Goal: Information Seeking & Learning: Compare options

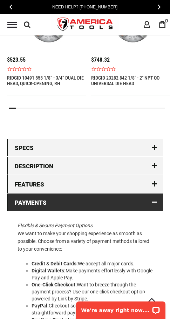
scroll to position [882, 0]
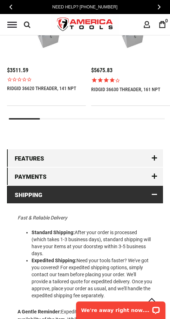
scroll to position [845, 0]
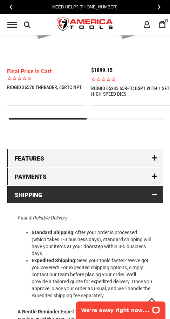
scroll to position [845, 0]
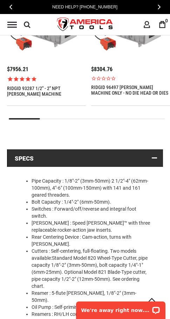
scroll to position [825, 0]
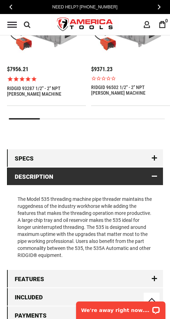
scroll to position [834, 0]
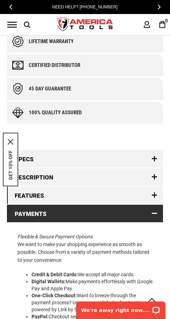
scroll to position [706, 0]
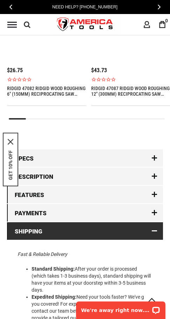
scroll to position [874, 0]
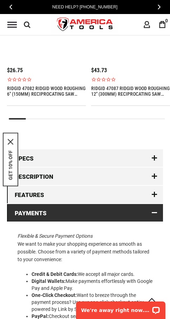
scroll to position [874, 0]
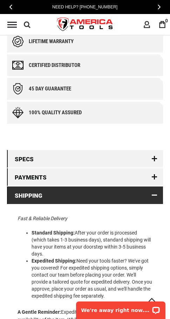
scroll to position [661, 0]
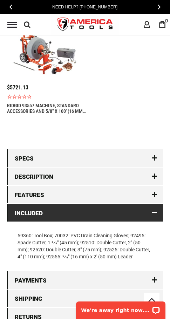
scroll to position [835, 0]
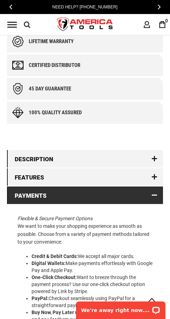
scroll to position [674, 0]
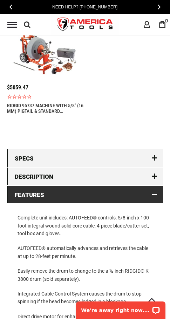
scroll to position [834, 0]
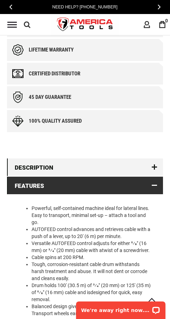
scroll to position [652, 0]
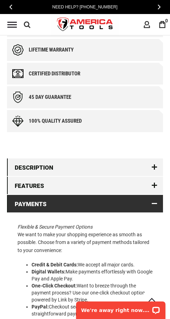
scroll to position [652, 0]
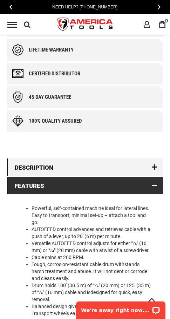
scroll to position [652, 0]
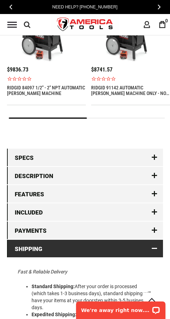
scroll to position [892, 0]
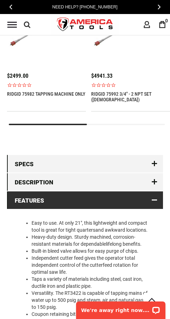
scroll to position [848, 0]
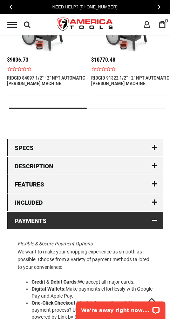
scroll to position [900, 0]
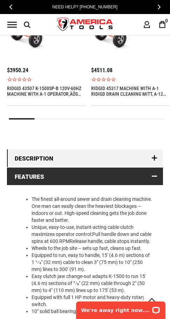
scroll to position [852, 0]
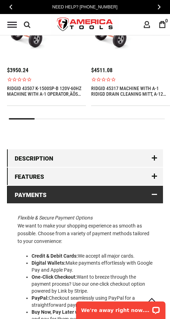
scroll to position [861, 0]
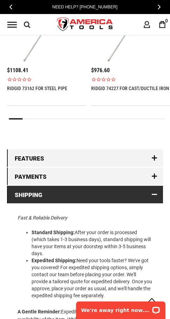
scroll to position [837, 0]
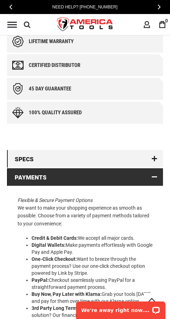
scroll to position [661, 0]
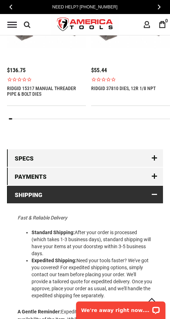
scroll to position [837, 0]
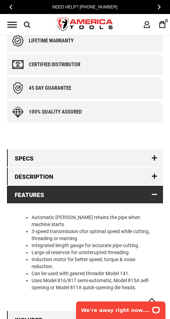
scroll to position [661, 0]
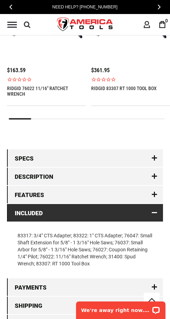
scroll to position [855, 0]
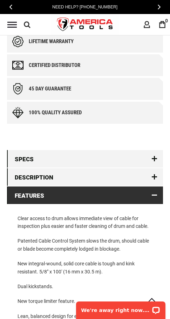
scroll to position [687, 0]
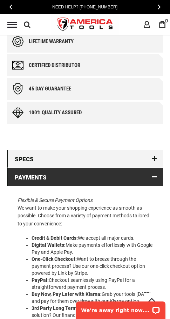
scroll to position [661, 0]
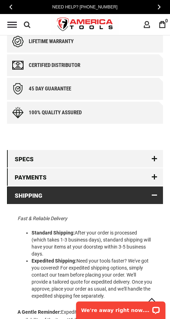
scroll to position [666, 0]
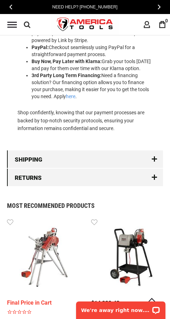
scroll to position [666, 0]
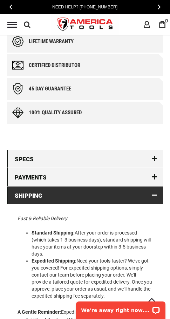
scroll to position [666, 0]
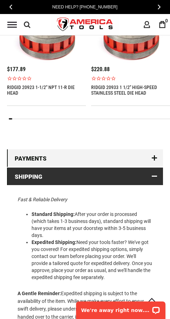
scroll to position [820, 0]
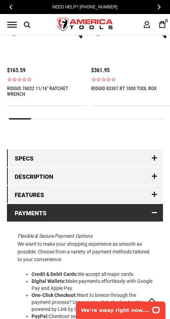
scroll to position [855, 0]
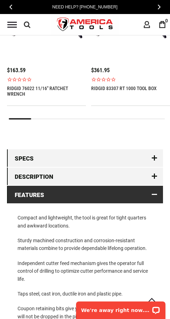
scroll to position [863, 0]
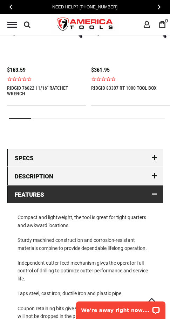
scroll to position [858, 0]
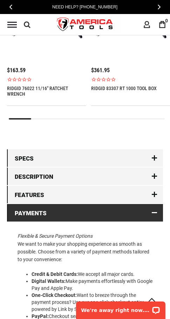
scroll to position [855, 0]
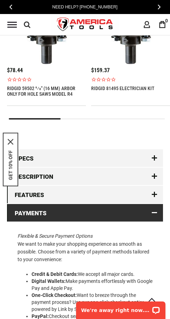
scroll to position [874, 0]
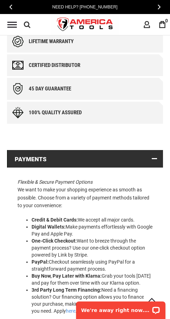
scroll to position [656, 0]
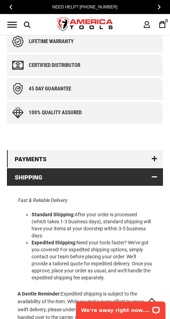
scroll to position [651, 0]
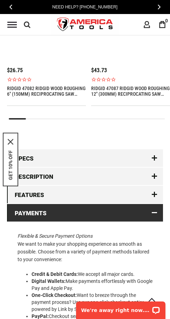
scroll to position [882, 0]
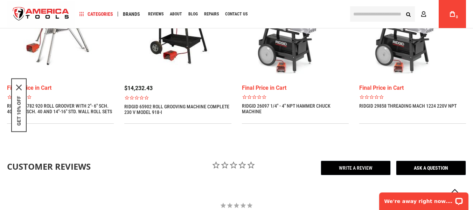
scroll to position [563, 0]
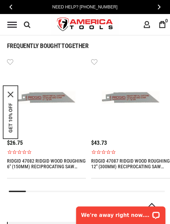
scroll to position [900, 0]
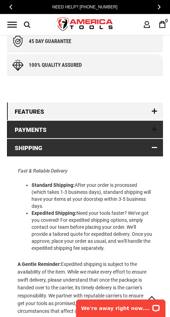
scroll to position [670, 0]
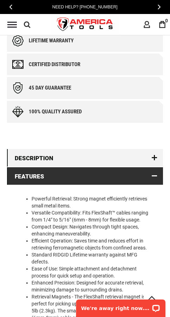
scroll to position [666, 0]
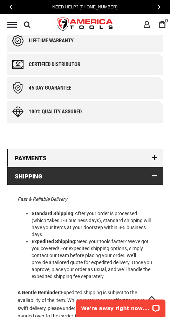
scroll to position [643, 0]
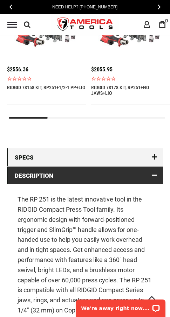
scroll to position [831, 0]
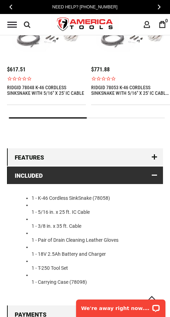
scroll to position [827, 0]
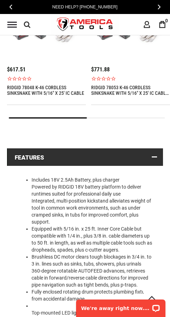
scroll to position [831, 0]
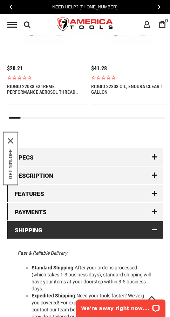
scroll to position [883, 0]
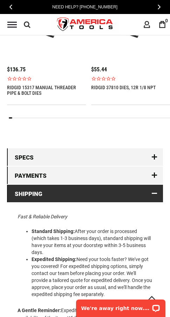
scroll to position [837, 0]
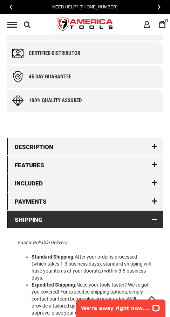
scroll to position [694, 0]
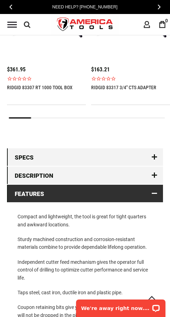
scroll to position [856, 0]
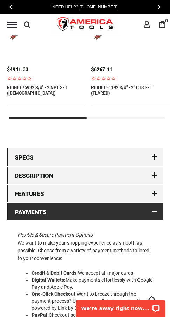
scroll to position [859, 0]
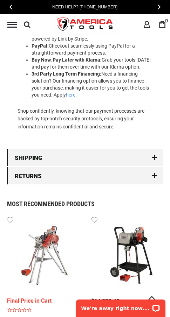
scroll to position [882, 0]
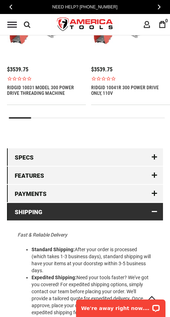
scroll to position [855, 0]
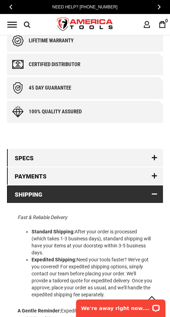
scroll to position [657, 0]
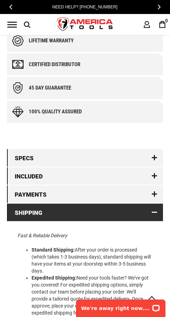
scroll to position [676, 0]
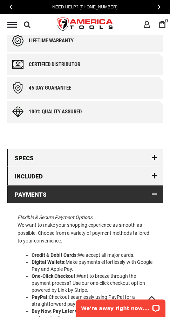
scroll to position [676, 0]
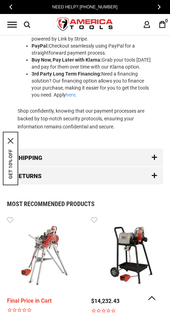
scroll to position [886, 0]
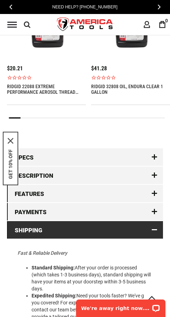
scroll to position [887, 0]
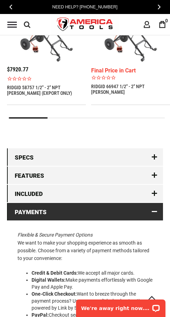
scroll to position [874, 0]
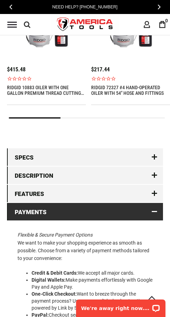
scroll to position [855, 0]
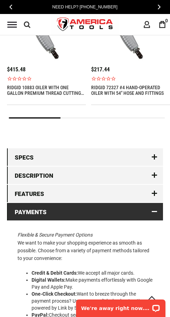
scroll to position [855, 0]
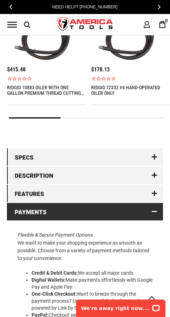
scroll to position [864, 0]
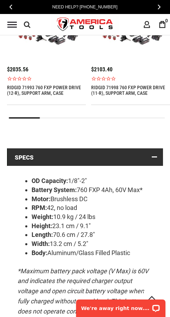
scroll to position [840, 0]
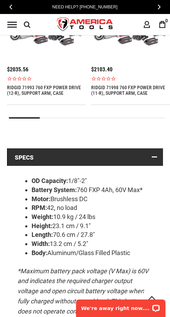
scroll to position [831, 0]
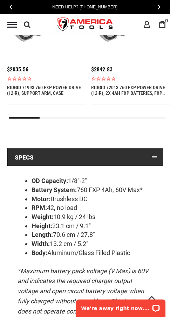
scroll to position [827, 0]
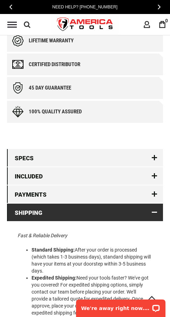
scroll to position [676, 0]
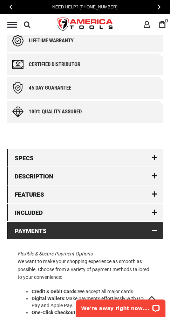
scroll to position [712, 0]
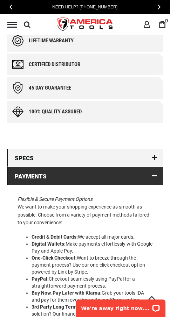
scroll to position [657, 0]
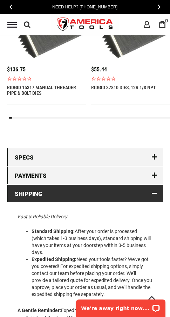
scroll to position [837, 0]
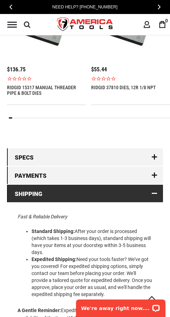
scroll to position [841, 0]
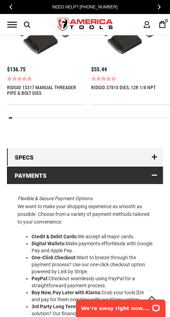
scroll to position [837, 0]
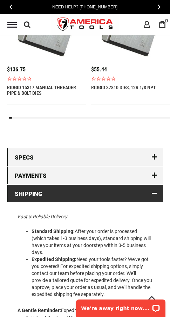
scroll to position [837, 0]
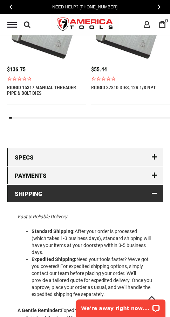
scroll to position [837, 0]
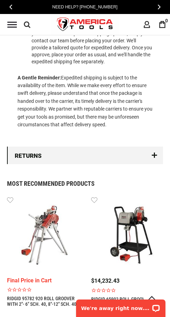
scroll to position [837, 0]
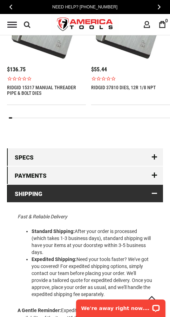
scroll to position [841, 0]
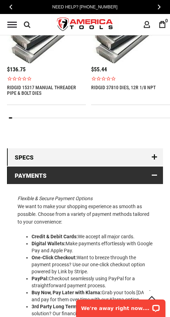
scroll to position [841, 0]
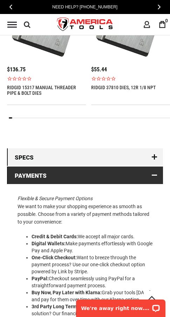
scroll to position [837, 0]
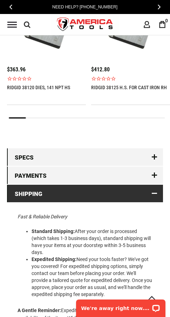
scroll to position [837, 0]
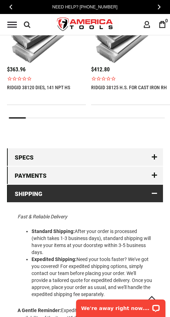
scroll to position [837, 0]
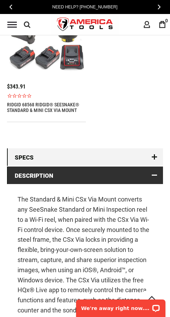
scroll to position [837, 0]
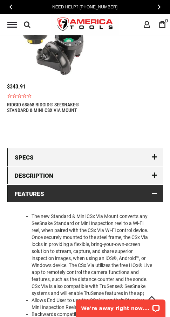
scroll to position [828, 0]
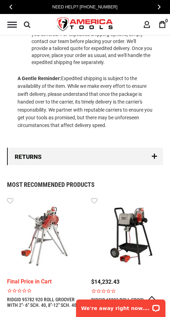
scroll to position [643, 0]
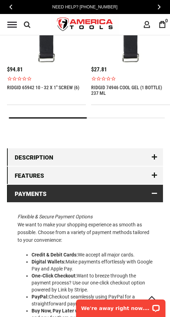
scroll to position [844, 0]
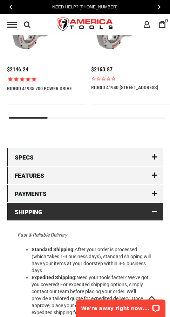
scroll to position [855, 0]
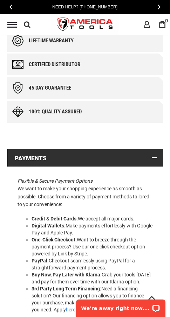
scroll to position [639, 0]
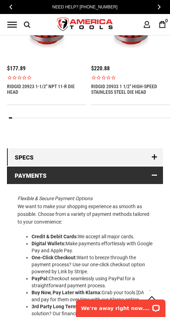
scroll to position [847, 0]
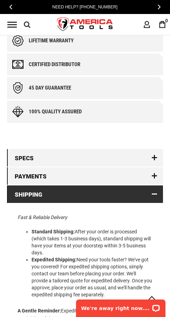
scroll to position [657, 0]
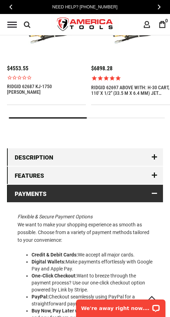
scroll to position [847, 0]
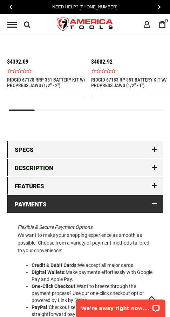
scroll to position [877, 0]
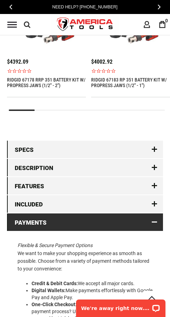
scroll to position [892, 0]
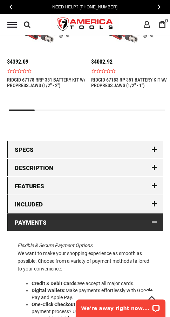
scroll to position [900, 0]
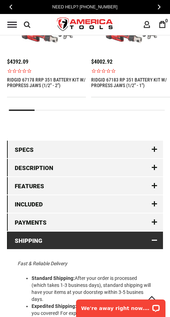
scroll to position [900, 0]
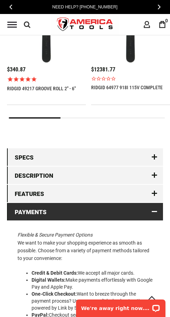
scroll to position [830, 0]
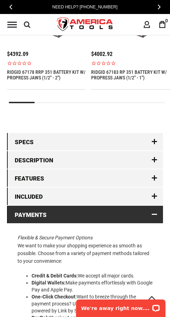
scroll to position [892, 0]
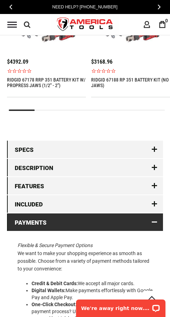
scroll to position [900, 0]
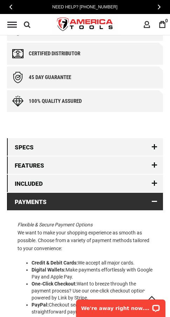
scroll to position [710, 0]
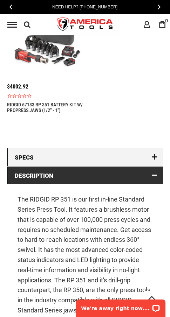
scroll to position [842, 0]
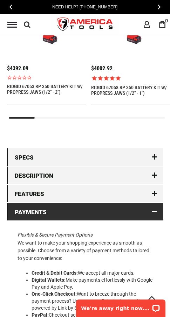
scroll to position [825, 0]
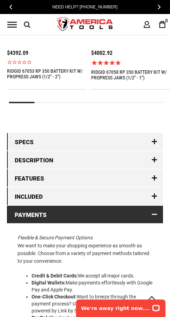
scroll to position [893, 0]
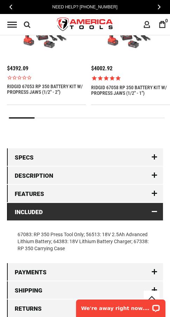
scroll to position [829, 0]
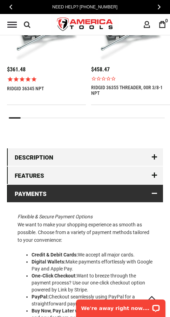
scroll to position [855, 0]
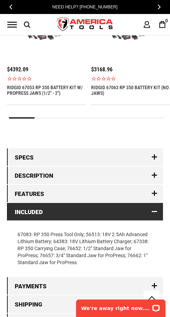
scroll to position [836, 0]
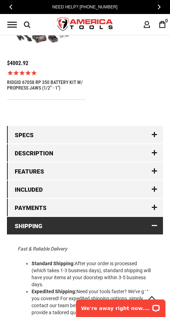
scroll to position [888, 0]
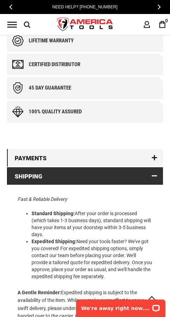
scroll to position [643, 0]
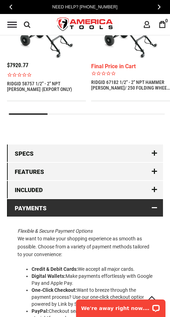
scroll to position [882, 0]
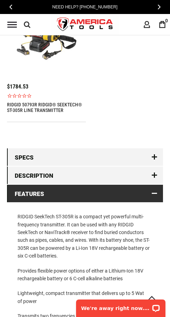
scroll to position [863, 0]
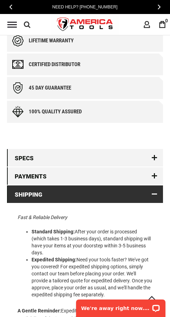
scroll to position [657, 0]
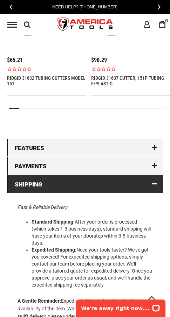
scroll to position [837, 0]
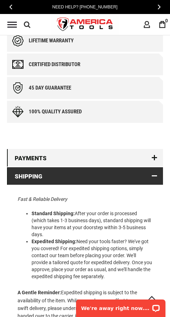
scroll to position [656, 0]
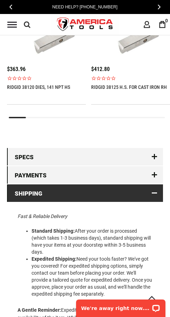
scroll to position [840, 0]
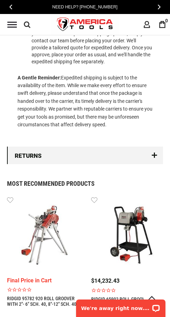
scroll to position [837, 0]
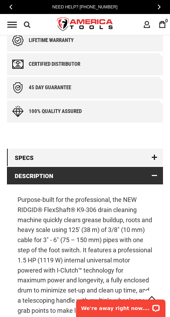
scroll to position [678, 0]
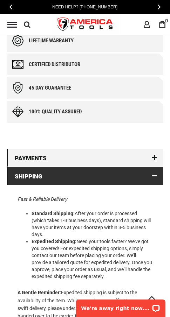
scroll to position [648, 0]
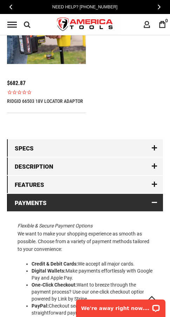
scroll to position [859, 0]
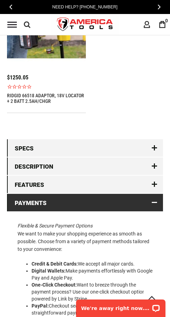
scroll to position [856, 0]
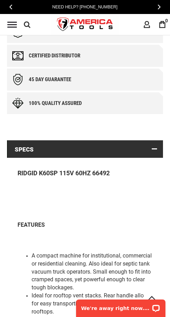
scroll to position [659, 0]
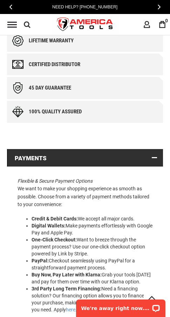
scroll to position [648, 0]
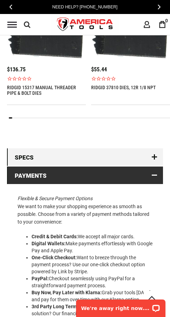
scroll to position [837, 0]
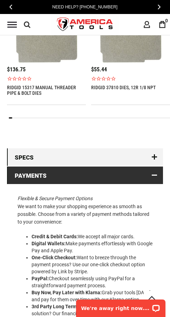
scroll to position [837, 0]
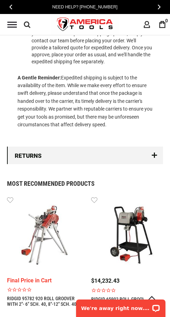
scroll to position [819, 0]
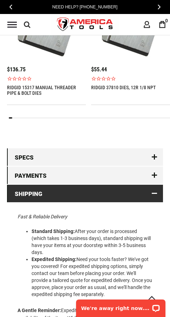
scroll to position [841, 0]
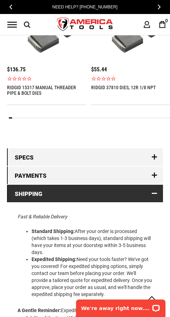
scroll to position [841, 0]
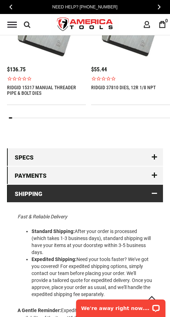
scroll to position [841, 0]
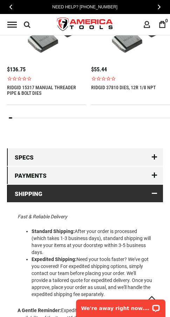
scroll to position [837, 0]
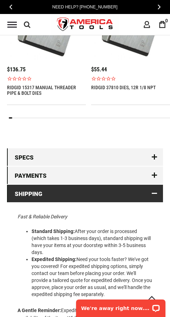
scroll to position [837, 0]
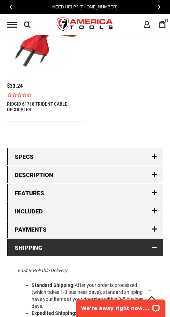
scroll to position [875, 0]
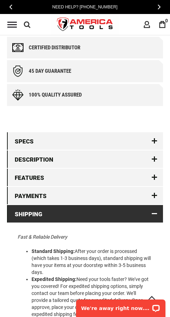
scroll to position [698, 0]
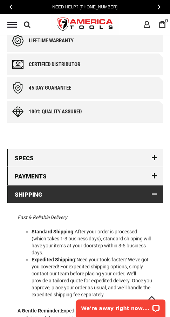
scroll to position [661, 0]
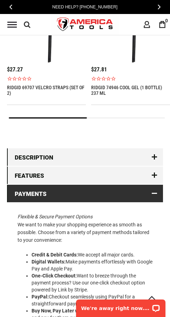
scroll to position [844, 0]
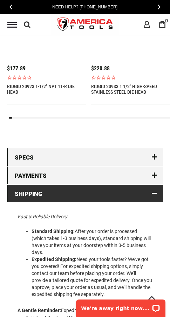
scroll to position [847, 0]
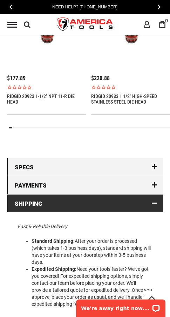
scroll to position [847, 0]
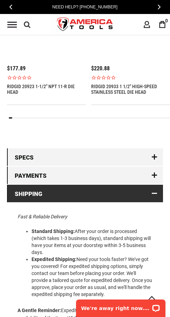
scroll to position [847, 0]
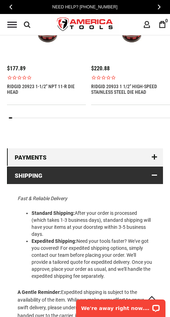
scroll to position [820, 0]
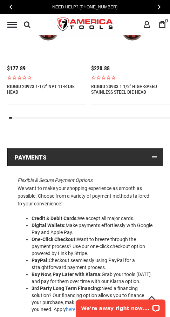
scroll to position [820, 0]
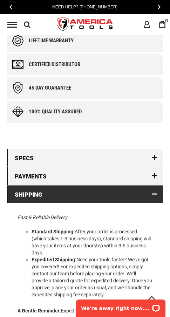
scroll to position [666, 0]
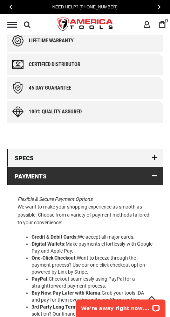
scroll to position [657, 0]
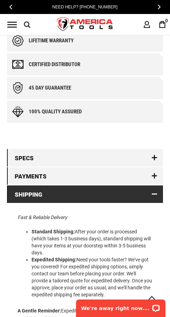
scroll to position [657, 0]
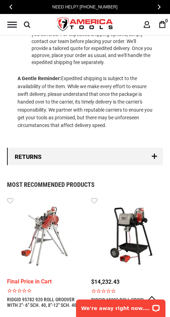
scroll to position [657, 0]
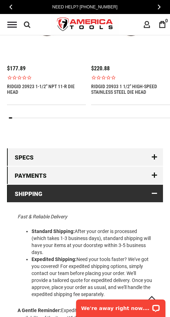
scroll to position [838, 0]
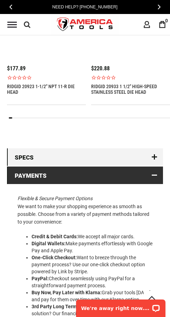
scroll to position [838, 0]
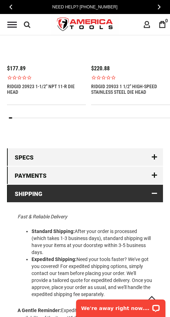
scroll to position [838, 0]
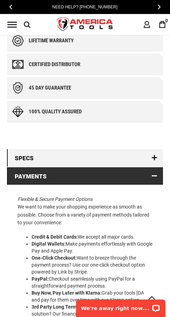
scroll to position [666, 0]
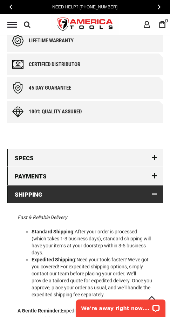
scroll to position [657, 0]
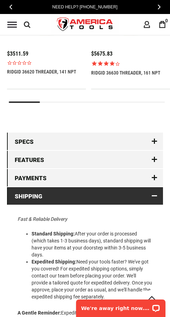
scroll to position [855, 0]
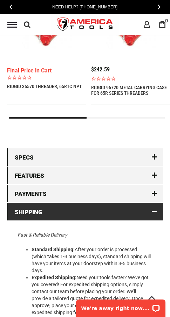
scroll to position [855, 0]
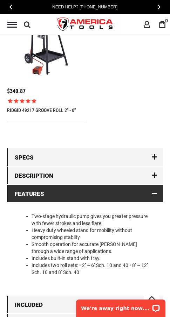
scroll to position [825, 0]
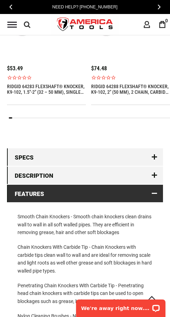
scroll to position [860, 0]
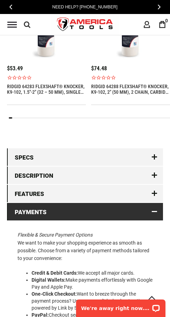
scroll to position [860, 0]
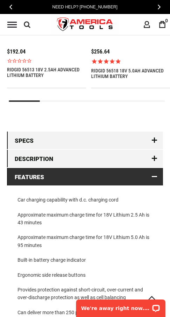
scroll to position [867, 0]
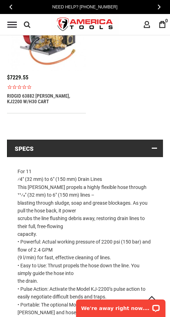
scroll to position [843, 0]
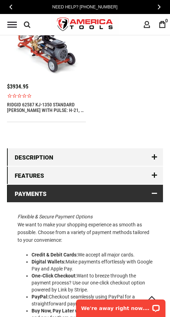
scroll to position [832, 0]
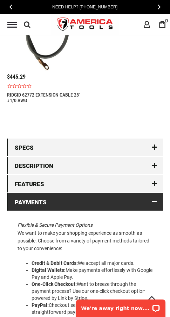
scroll to position [838, 0]
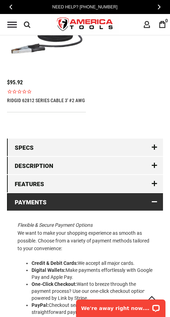
scroll to position [833, 0]
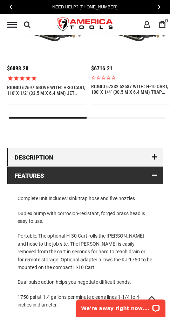
scroll to position [842, 0]
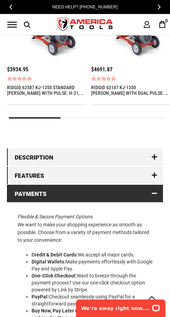
scroll to position [849, 0]
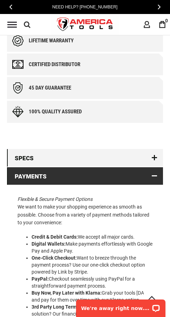
scroll to position [666, 0]
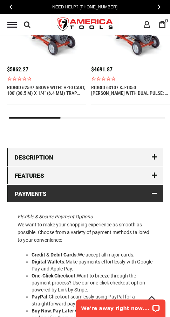
scroll to position [862, 0]
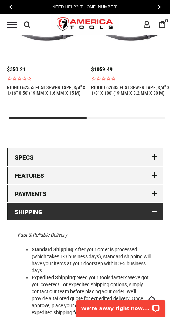
scroll to position [868, 0]
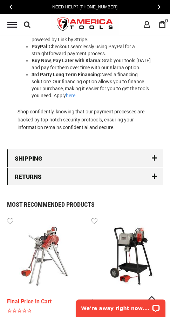
scroll to position [676, 0]
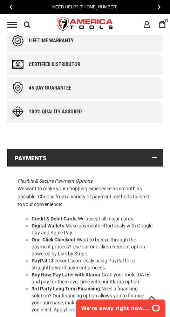
scroll to position [639, 0]
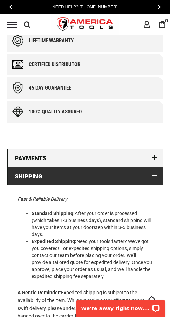
scroll to position [651, 0]
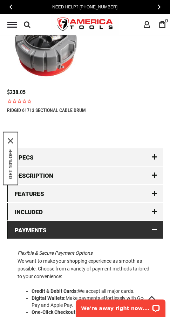
scroll to position [873, 0]
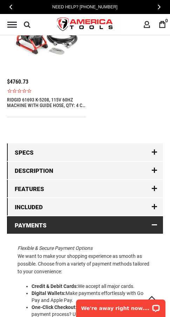
scroll to position [887, 0]
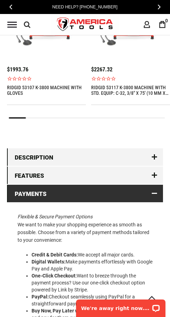
scroll to position [837, 0]
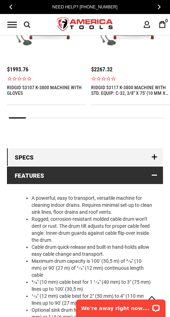
scroll to position [871, 0]
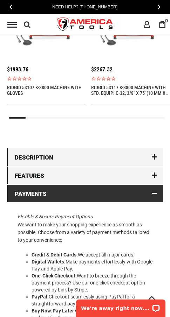
scroll to position [862, 0]
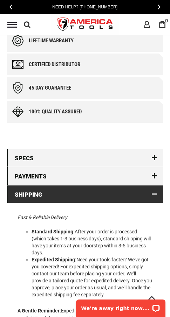
scroll to position [661, 0]
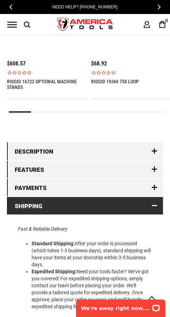
scroll to position [859, 0]
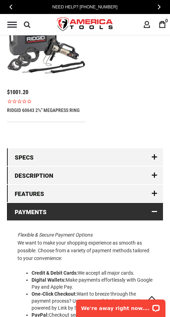
scroll to position [809, 0]
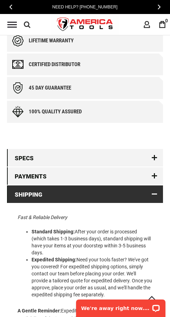
scroll to position [657, 0]
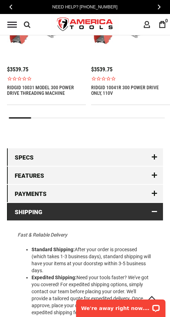
scroll to position [855, 0]
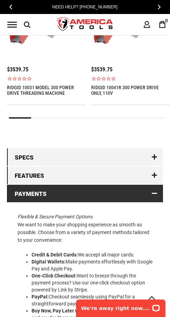
scroll to position [855, 0]
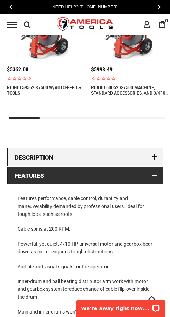
scroll to position [854, 0]
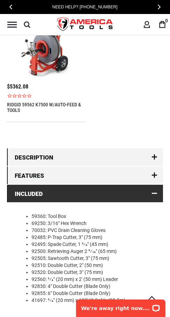
scroll to position [850, 0]
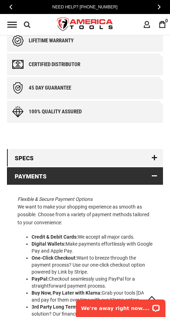
scroll to position [661, 0]
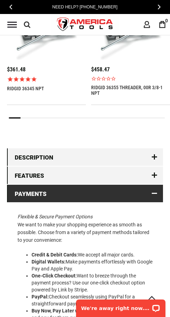
scroll to position [855, 0]
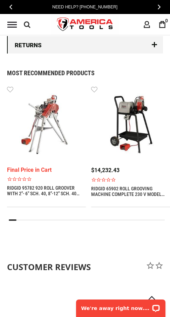
scroll to position [837, 0]
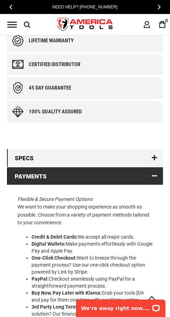
scroll to position [657, 0]
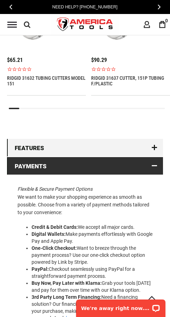
scroll to position [837, 0]
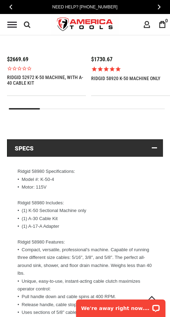
scroll to position [832, 0]
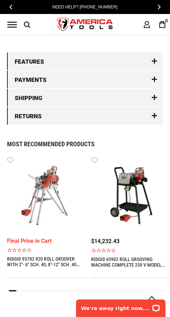
scroll to position [642, 0]
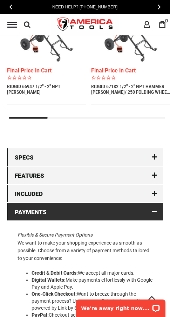
scroll to position [882, 0]
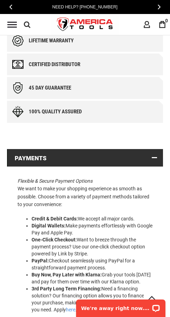
scroll to position [639, 0]
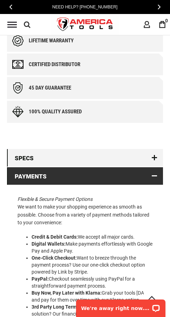
scroll to position [657, 0]
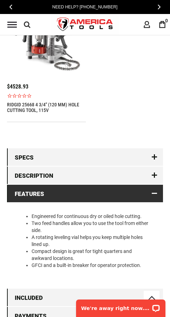
scroll to position [833, 0]
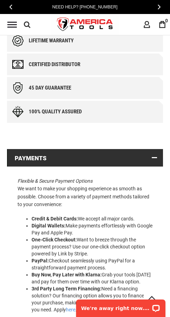
scroll to position [639, 0]
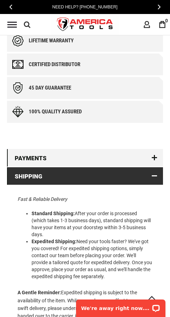
scroll to position [639, 0]
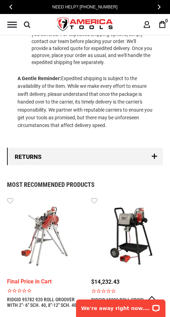
scroll to position [643, 0]
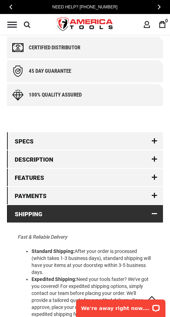
scroll to position [694, 0]
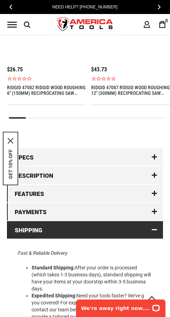
scroll to position [877, 0]
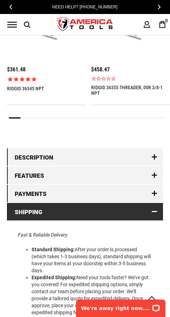
scroll to position [855, 0]
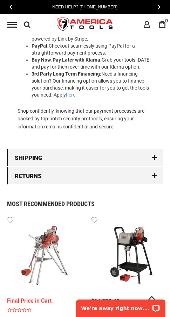
scroll to position [882, 0]
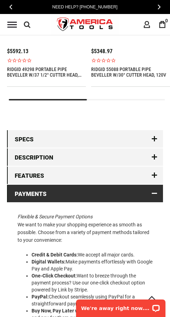
scroll to position [882, 0]
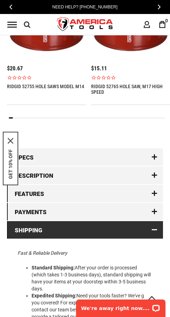
scroll to position [875, 0]
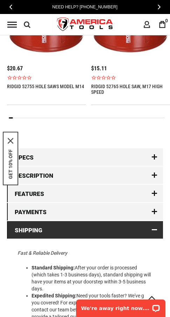
scroll to position [875, 0]
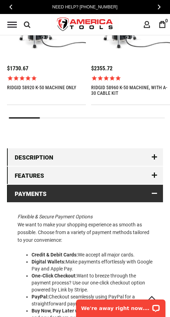
scroll to position [842, 0]
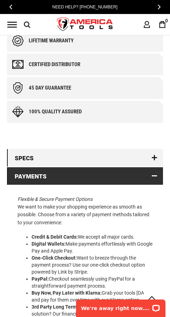
scroll to position [661, 0]
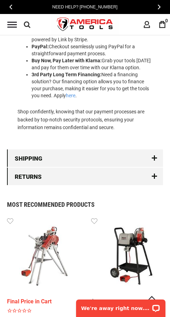
scroll to position [657, 0]
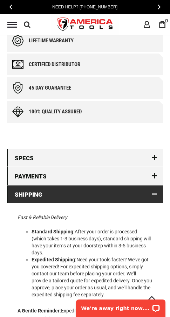
scroll to position [657, 0]
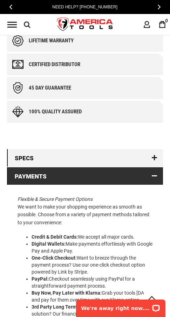
scroll to position [661, 0]
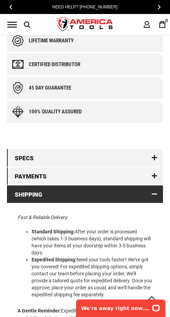
scroll to position [661, 0]
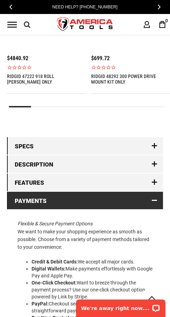
scroll to position [874, 0]
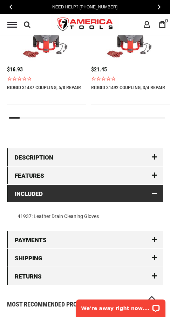
scroll to position [837, 0]
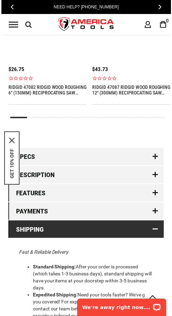
scroll to position [873, 0]
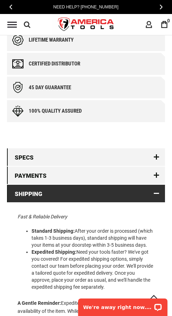
scroll to position [664, 0]
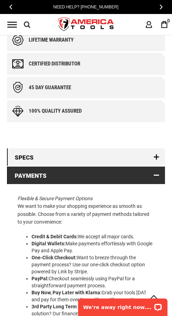
scroll to position [660, 0]
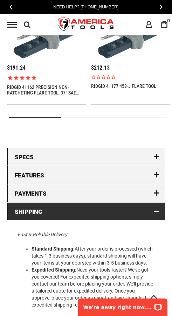
scroll to position [868, 0]
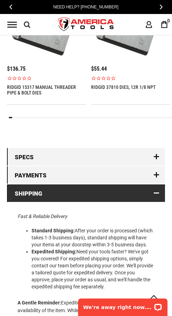
scroll to position [840, 0]
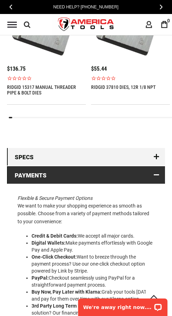
scroll to position [840, 0]
